Goal: Find specific page/section: Find specific page/section

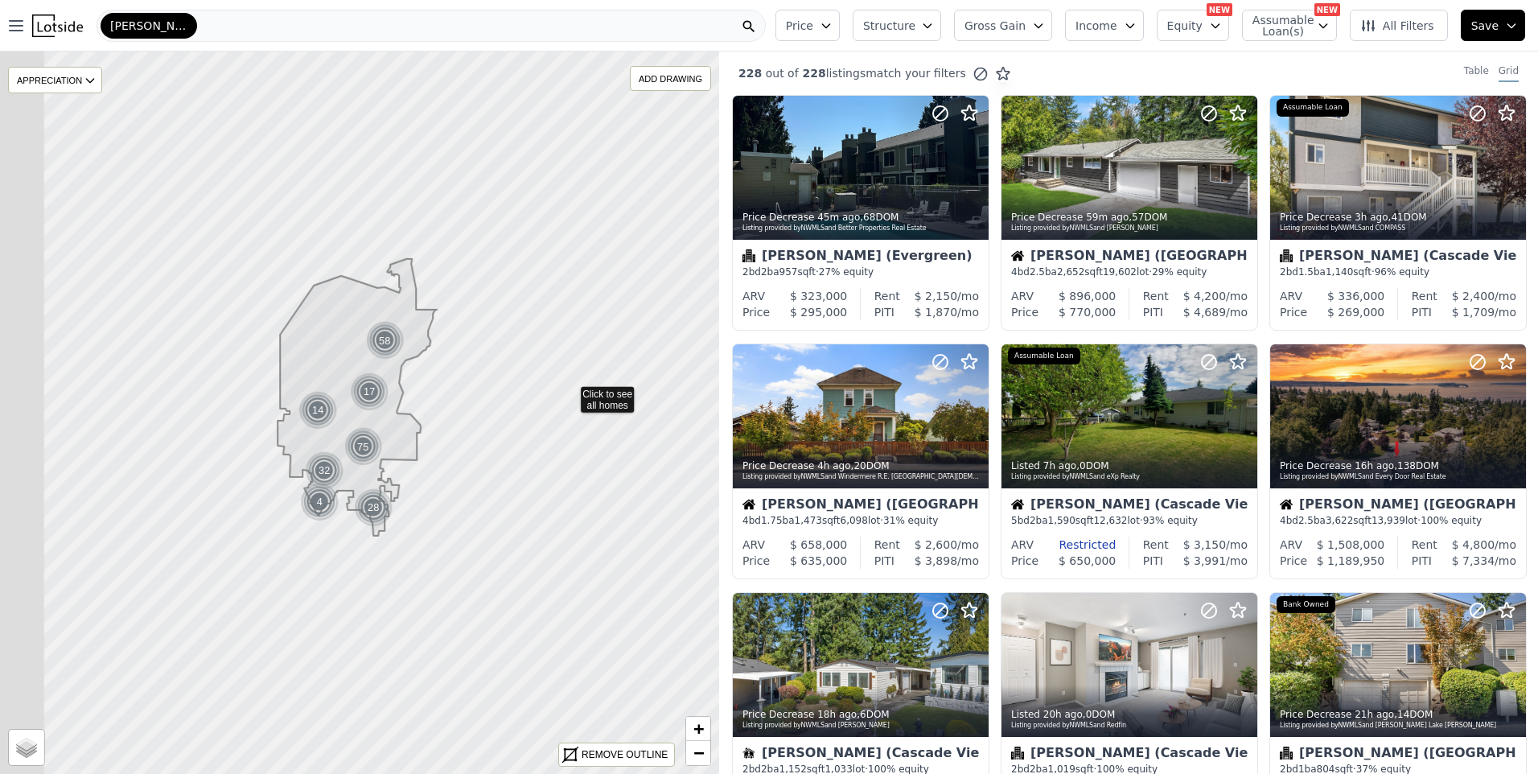
click at [204, 17] on div "[PERSON_NAME]" at bounding box center [431, 26] width 669 height 32
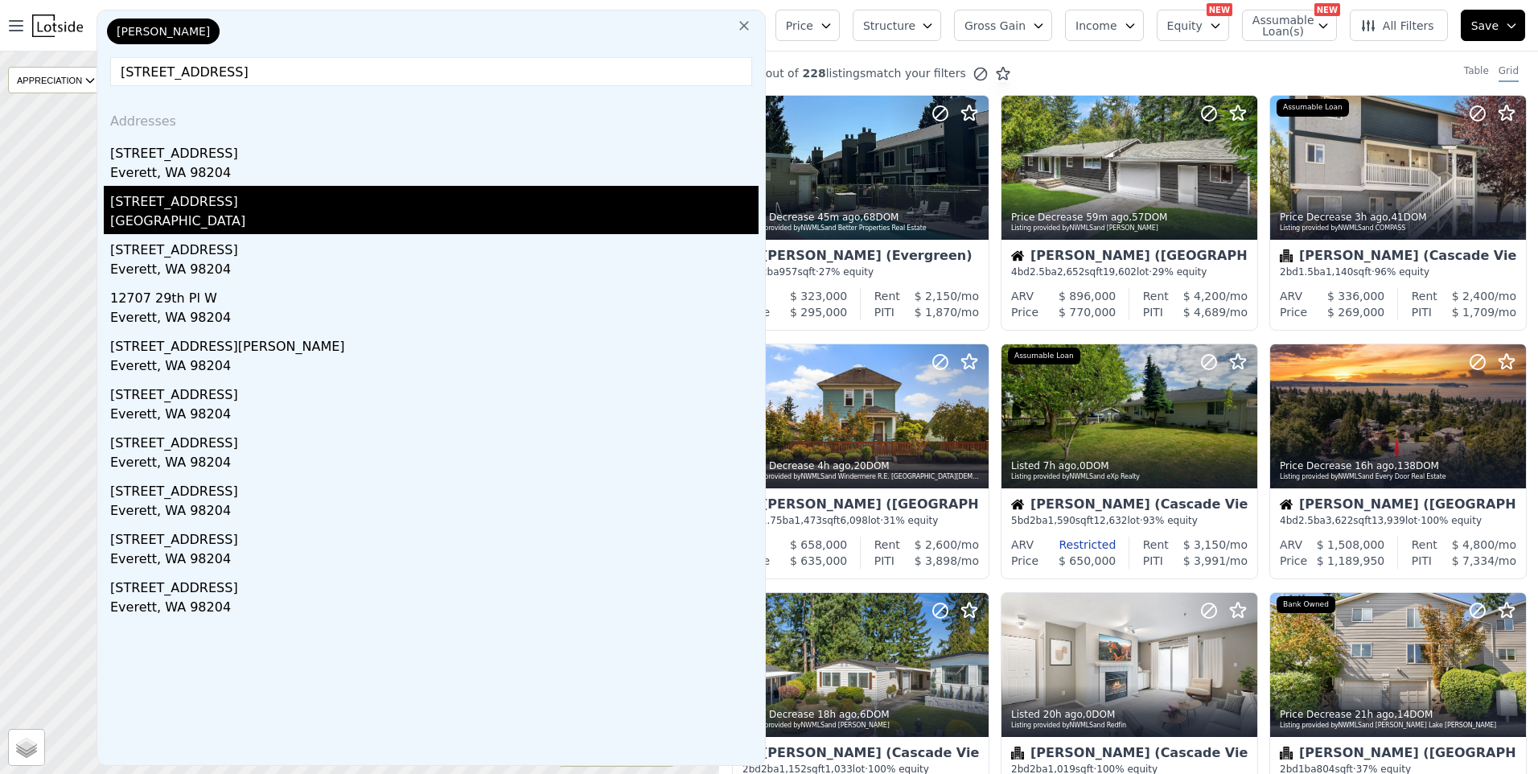
type input "[STREET_ADDRESS]"
click at [166, 216] on div "[GEOGRAPHIC_DATA]" at bounding box center [434, 223] width 648 height 23
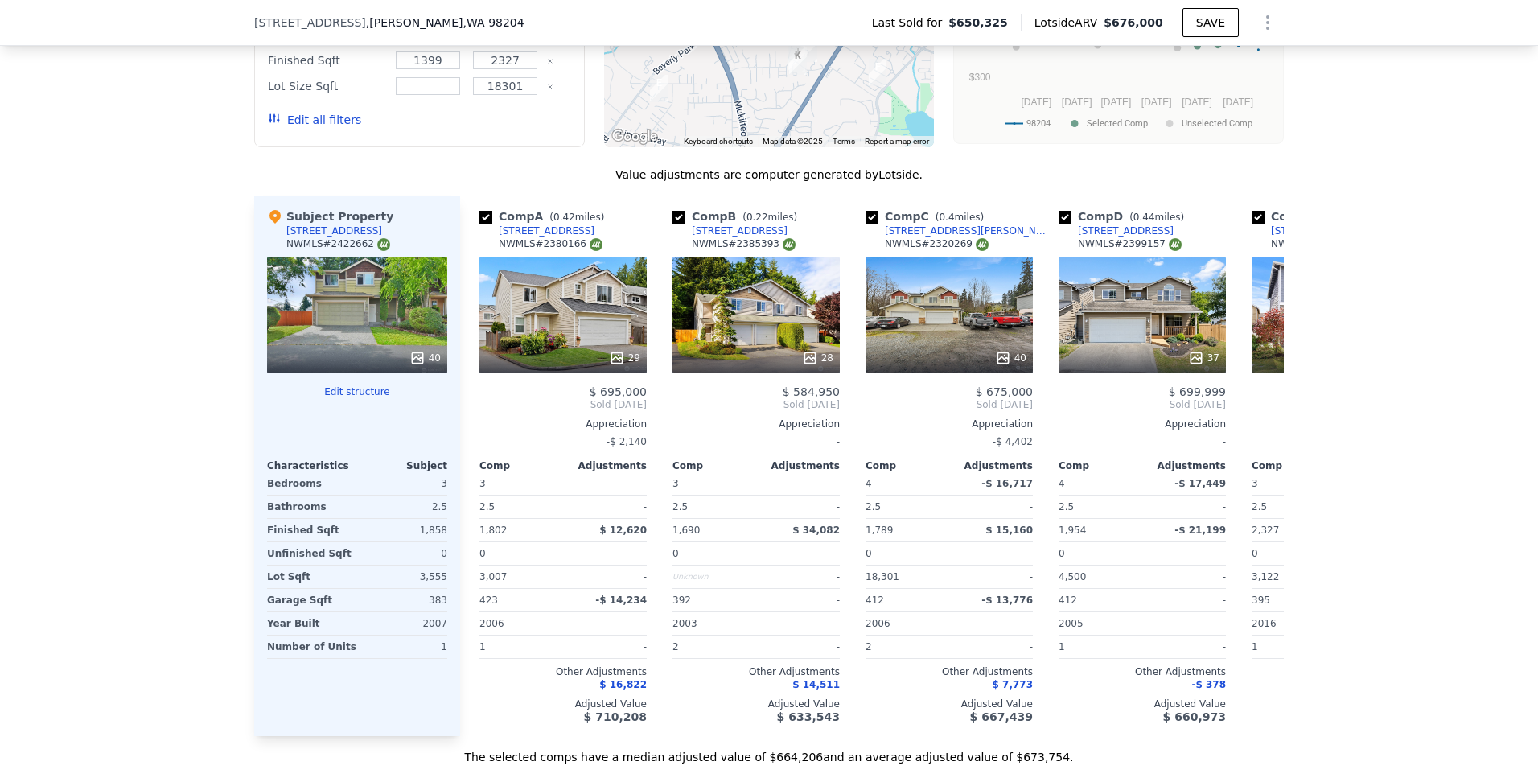
scroll to position [1684, 0]
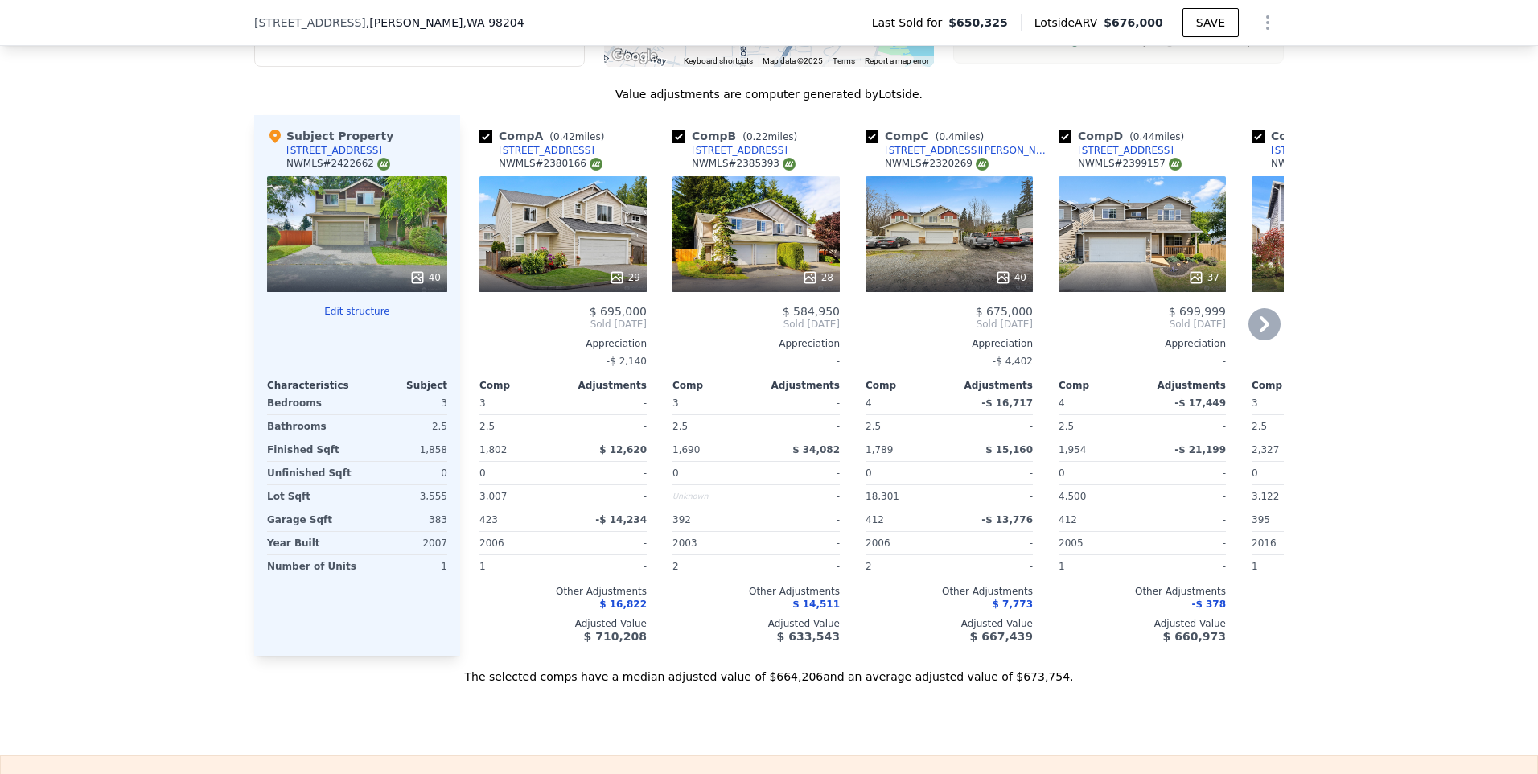
click at [1260, 328] on icon at bounding box center [1264, 324] width 32 height 32
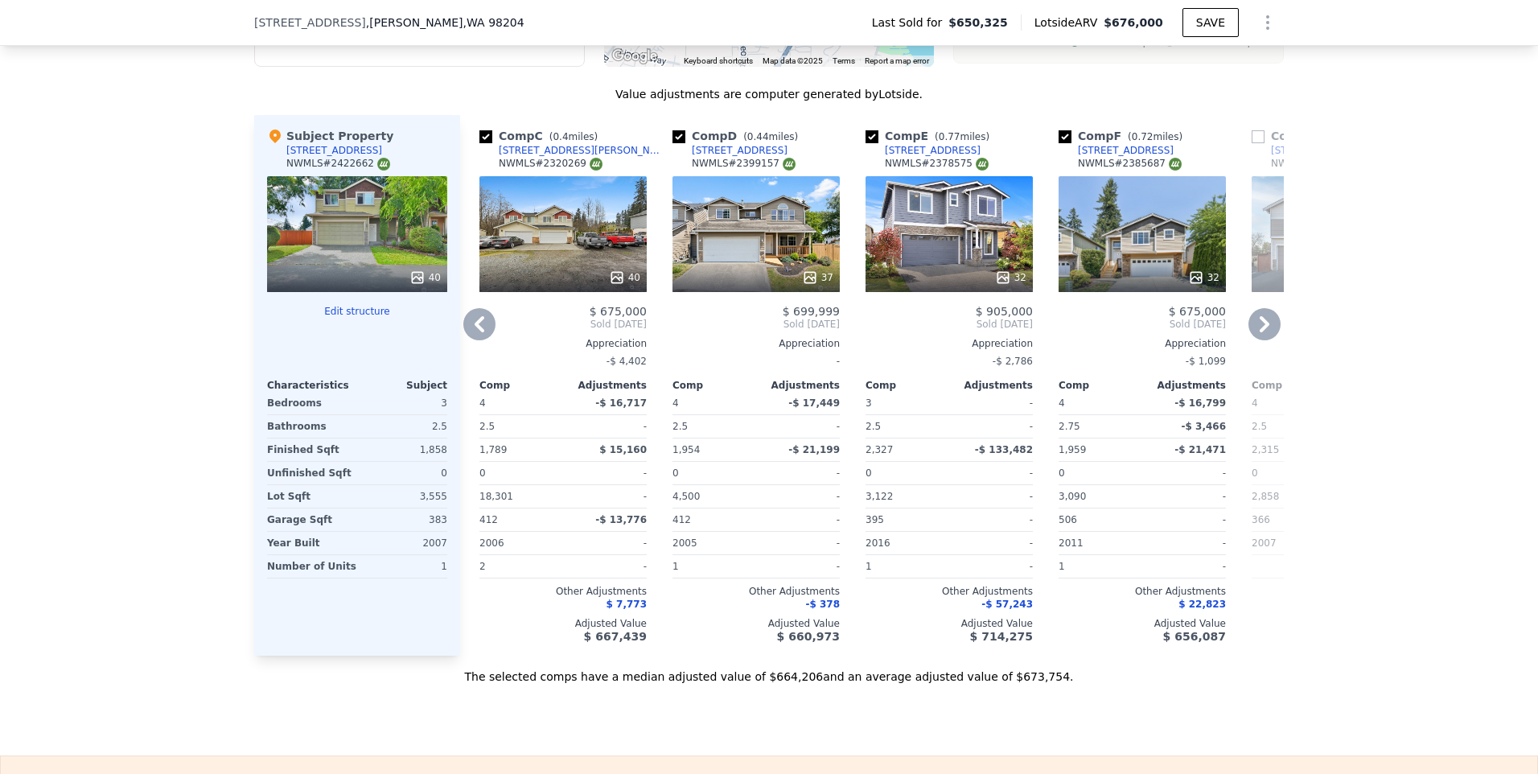
click at [1125, 254] on div "32" at bounding box center [1142, 234] width 167 height 116
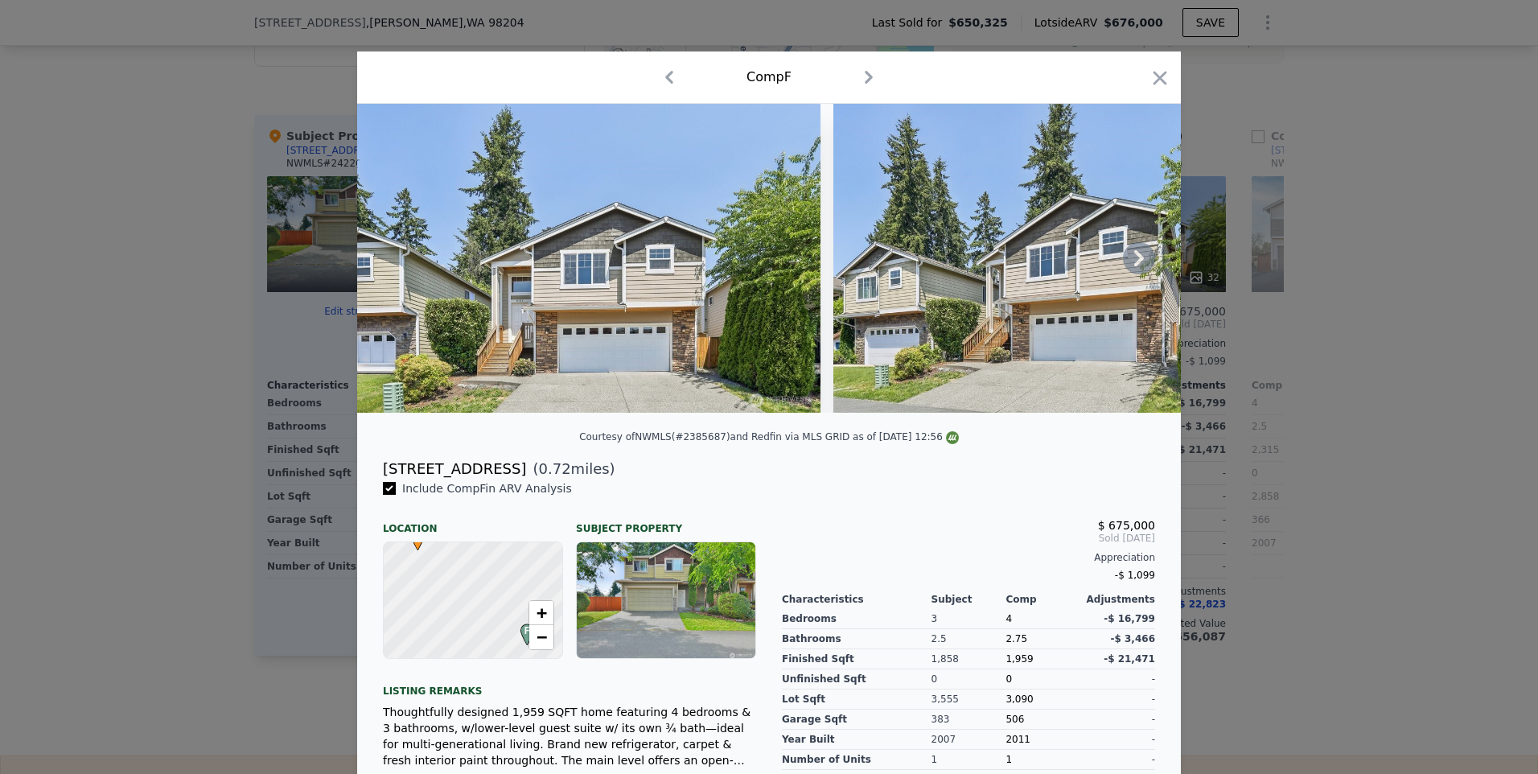
click at [628, 337] on img at bounding box center [588, 258] width 463 height 309
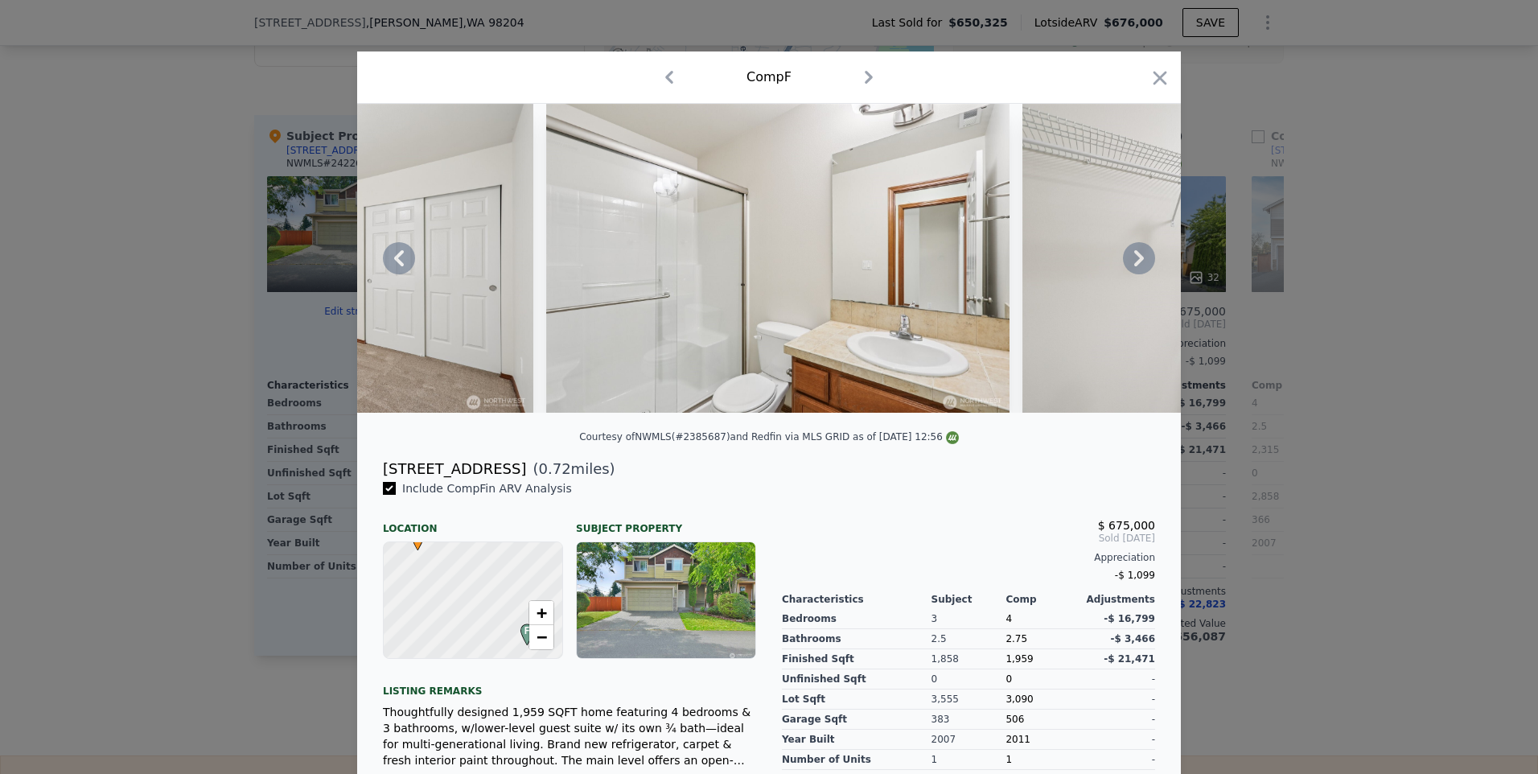
scroll to position [0, 12381]
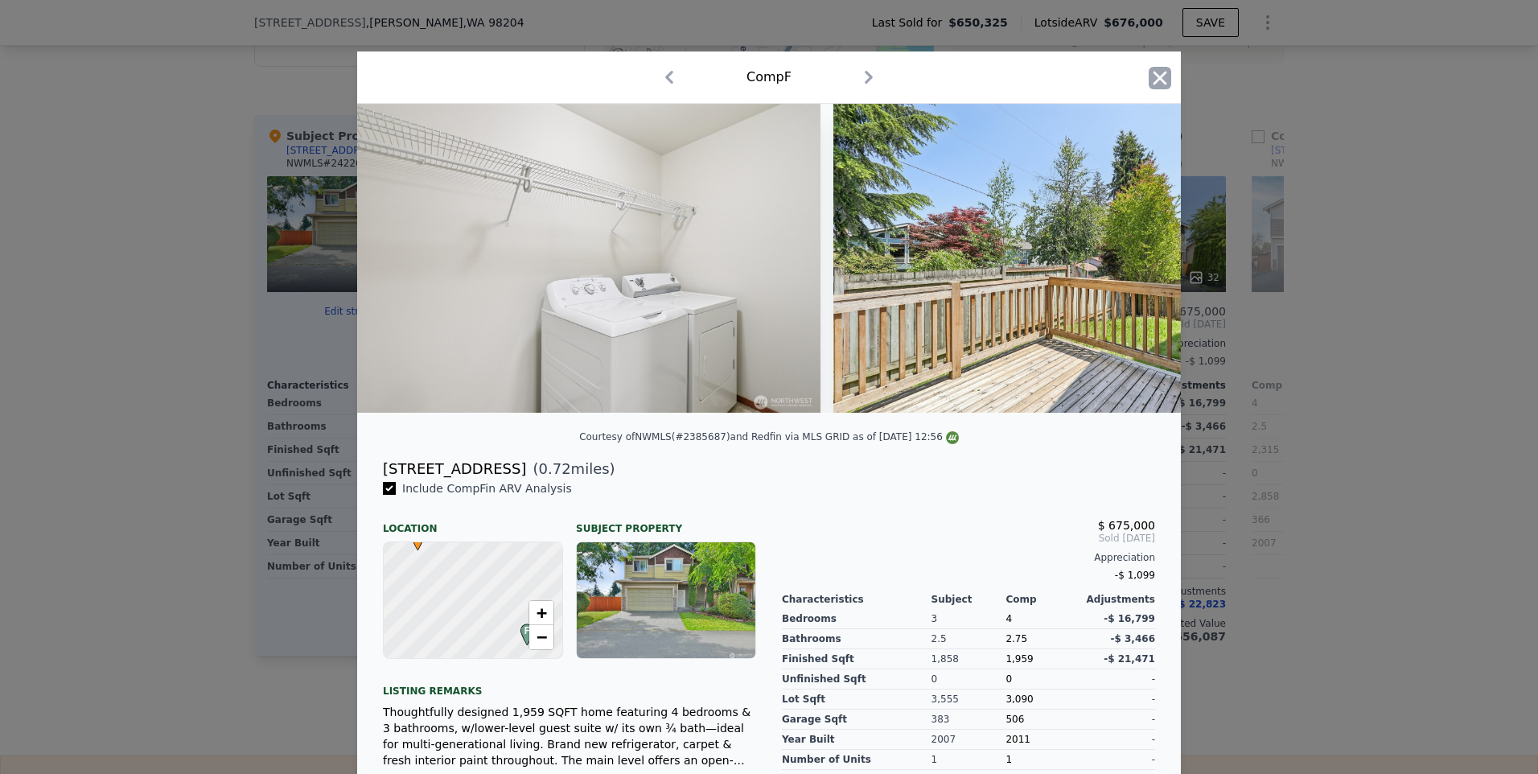
click at [1154, 77] on icon "button" at bounding box center [1161, 78] width 14 height 14
